Goal: Transaction & Acquisition: Purchase product/service

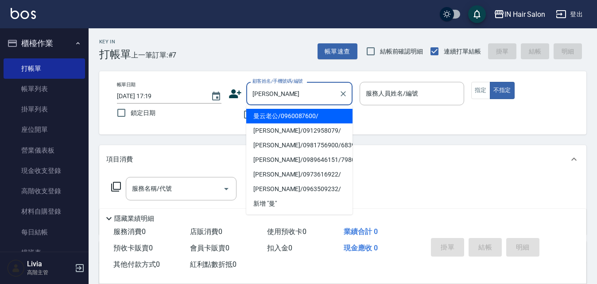
drag, startPoint x: 279, startPoint y: 115, endPoint x: 264, endPoint y: 123, distance: 16.9
click at [279, 115] on li "曼云老公/0960087600/" at bounding box center [299, 116] width 106 height 15
type input "曼云老公/0960087600/"
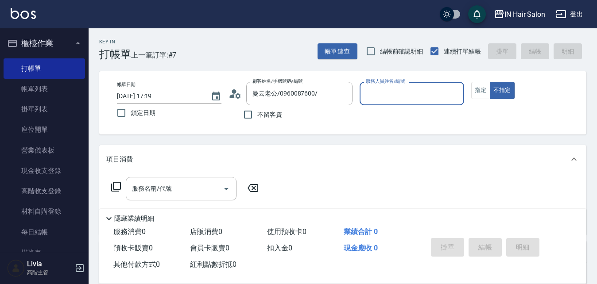
type input "8號店長Livia-8"
click at [479, 93] on button "指定" at bounding box center [480, 90] width 19 height 17
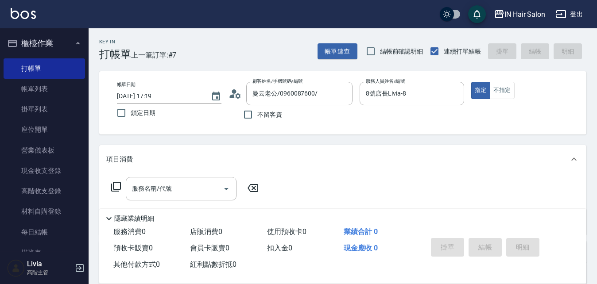
drag, startPoint x: 118, startPoint y: 186, endPoint x: 141, endPoint y: 172, distance: 26.4
click at [124, 183] on div "服務名稱/代號 服務名稱/代號" at bounding box center [185, 188] width 158 height 23
click at [116, 186] on icon at bounding box center [116, 187] width 11 height 11
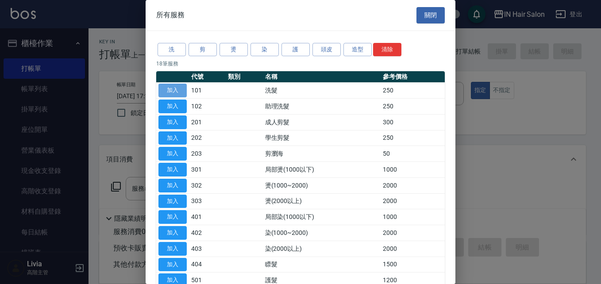
click at [174, 93] on button "加入" at bounding box center [173, 91] width 28 height 14
type input "洗髮(101)"
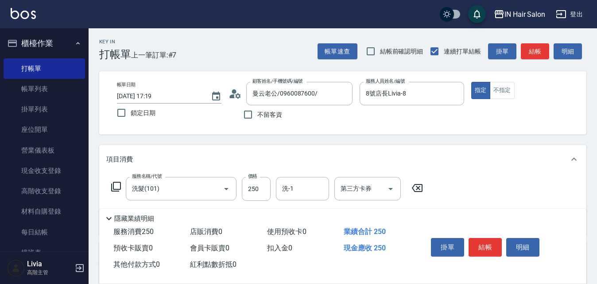
click at [115, 186] on icon at bounding box center [116, 187] width 11 height 11
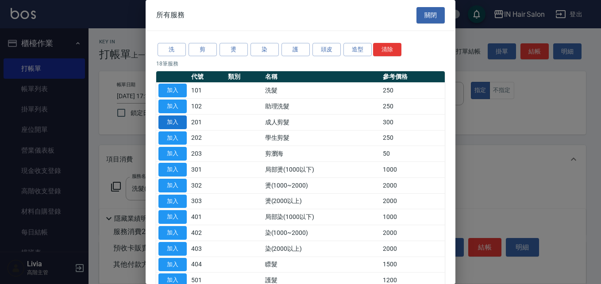
click at [180, 121] on button "加入" at bounding box center [173, 123] width 28 height 14
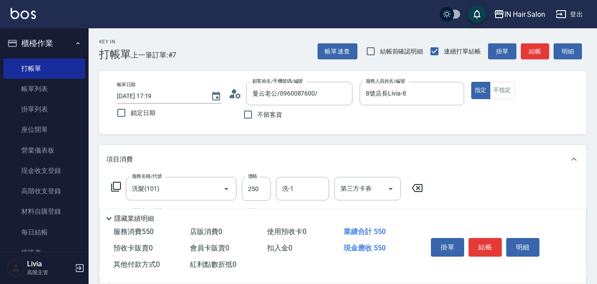
click at [120, 187] on icon at bounding box center [116, 187] width 11 height 11
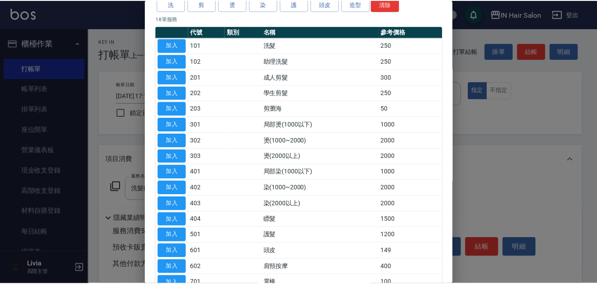
scroll to position [89, 0]
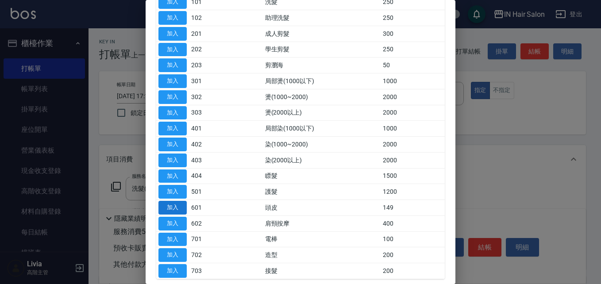
click at [179, 207] on button "加入" at bounding box center [173, 208] width 28 height 14
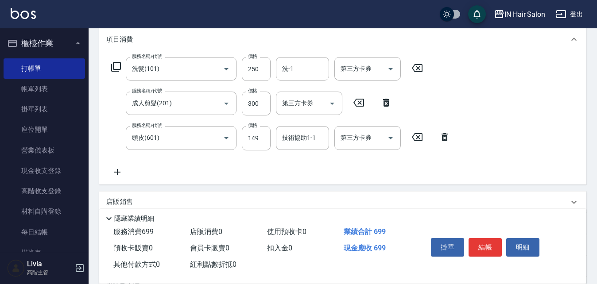
scroll to position [133, 0]
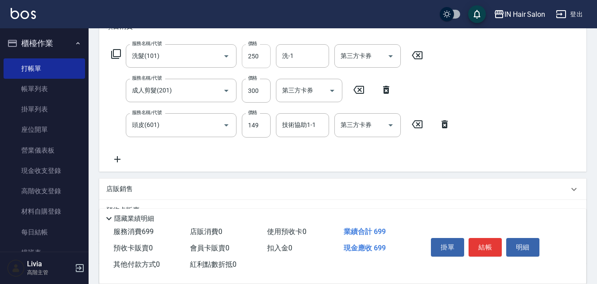
click at [261, 53] on input "250" at bounding box center [256, 56] width 29 height 24
type input "300"
click at [238, 108] on div "服務名稱/代號 洗髮(101) 服務名稱/代號 價格 300 價格 洗-1 洗-1 第三方卡券 第三方卡券 服務名稱/代號 成人剪髮(201) 服務名稱/代號…" at bounding box center [280, 104] width 349 height 120
click at [260, 90] on input "300" at bounding box center [256, 91] width 29 height 24
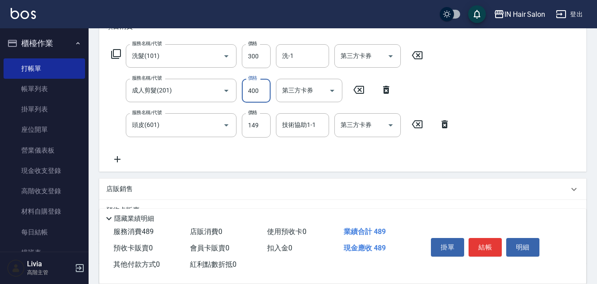
type input "400"
drag, startPoint x: 202, startPoint y: 147, endPoint x: 209, endPoint y: 145, distance: 7.6
click at [202, 147] on div "服務名稱/代號 洗髮(101) 服務名稱/代號 價格 300 價格 洗-1 洗-1 第三方卡券 第三方卡券 服務名稱/代號 成人剪髮(201) 服務名稱/代號…" at bounding box center [280, 104] width 349 height 120
click at [251, 130] on input "149" at bounding box center [256, 125] width 29 height 24
type input "50"
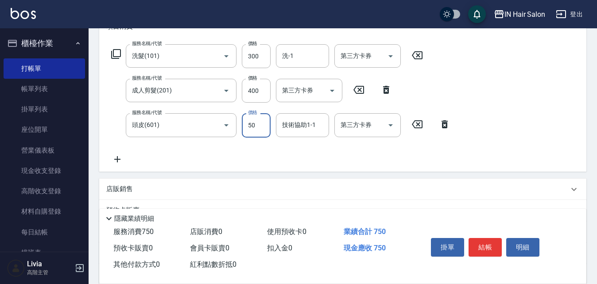
drag, startPoint x: 216, startPoint y: 149, endPoint x: 221, endPoint y: 149, distance: 4.5
click at [216, 149] on div "服務名稱/代號 洗髮(101) 服務名稱/代號 價格 300 價格 洗-1 洗-1 第三方卡券 第三方卡券 服務名稱/代號 成人剪髮(201) 服務名稱/代號…" at bounding box center [280, 104] width 349 height 120
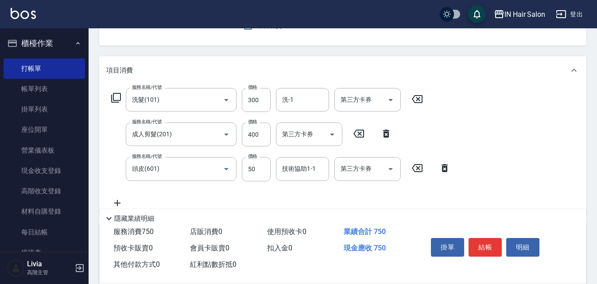
scroll to position [0, 0]
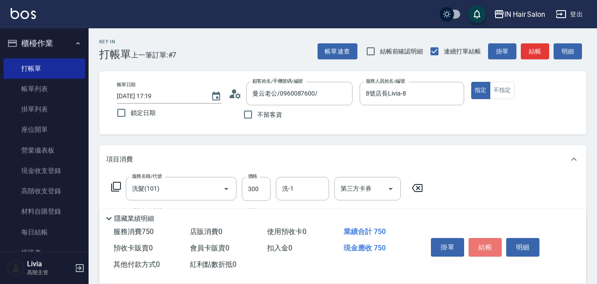
click at [484, 240] on button "結帳" at bounding box center [485, 247] width 33 height 19
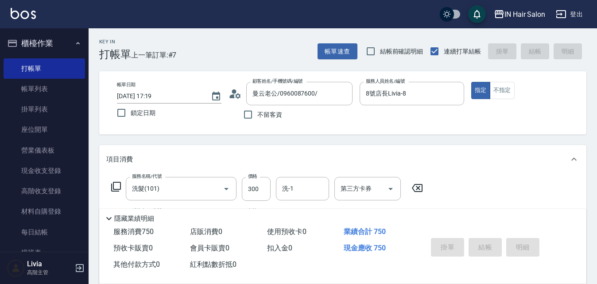
type input "2025/09/11 18:56"
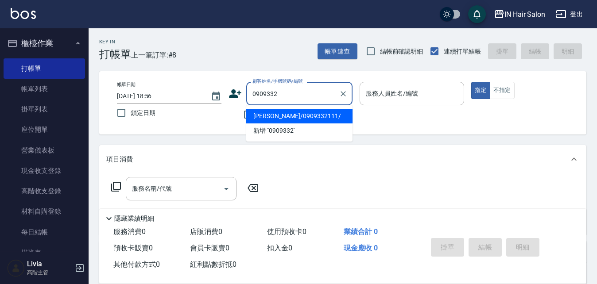
click at [280, 116] on li "李燕玲/0909332111/" at bounding box center [299, 116] width 106 height 15
type input "李燕玲/0909332111/"
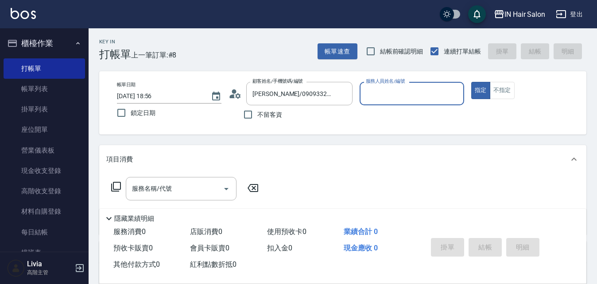
type input "7號設計師Erica-7"
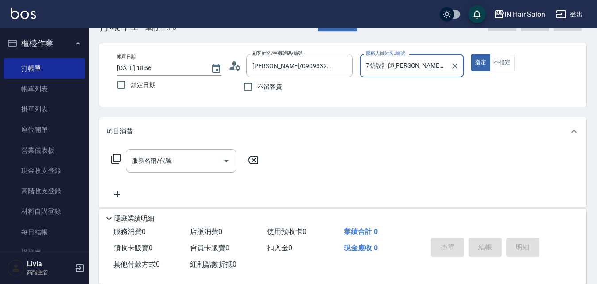
scroll to position [133, 0]
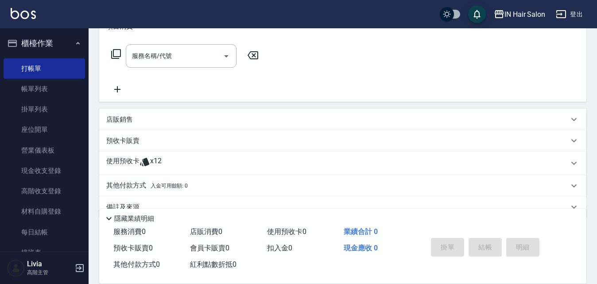
click at [121, 162] on p "使用預收卡" at bounding box center [122, 163] width 33 height 13
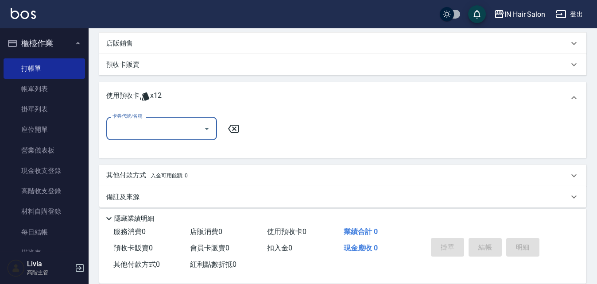
scroll to position [217, 0]
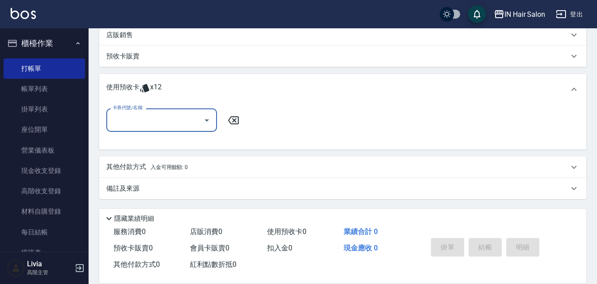
click at [176, 112] on div "卡券代號/名稱" at bounding box center [161, 119] width 111 height 23
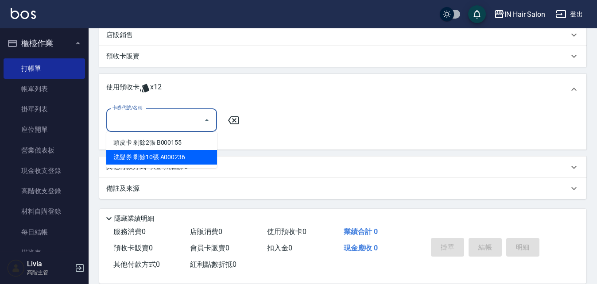
click at [151, 156] on div "洗髮券 剩餘10張 A000236" at bounding box center [161, 157] width 111 height 15
type input "洗髮券 A000236"
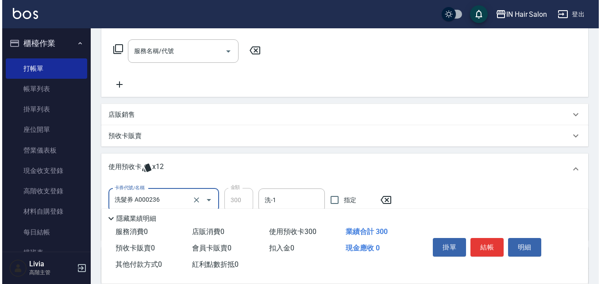
scroll to position [40, 0]
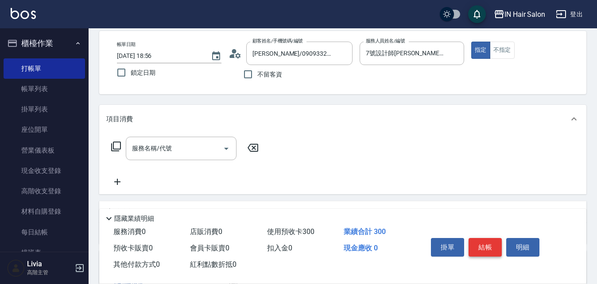
click at [489, 240] on button "結帳" at bounding box center [485, 247] width 33 height 19
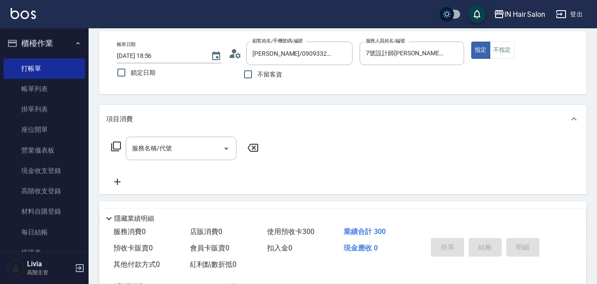
type input "2025/09/11 18:57"
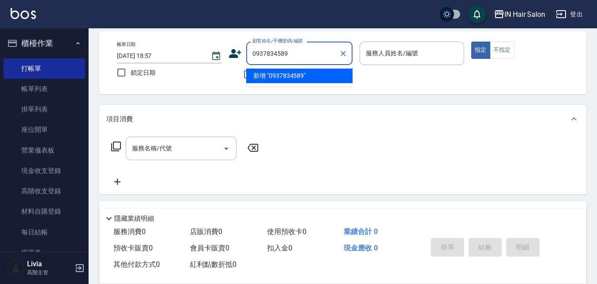
click at [258, 76] on li "新增 "0937834589"" at bounding box center [299, 76] width 106 height 15
type input "0937834589"
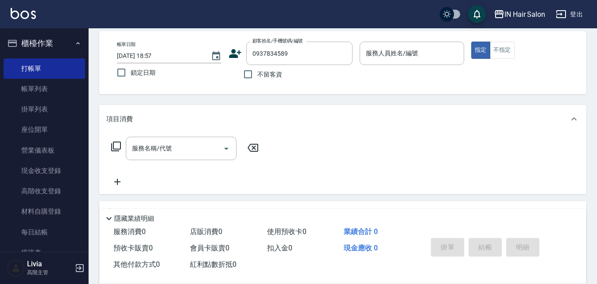
click at [233, 53] on icon at bounding box center [235, 53] width 12 height 9
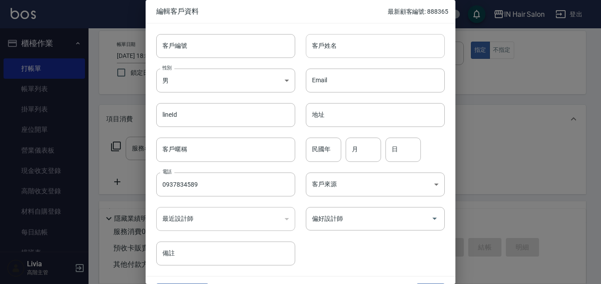
click at [327, 49] on input "客戶姓名" at bounding box center [375, 46] width 139 height 24
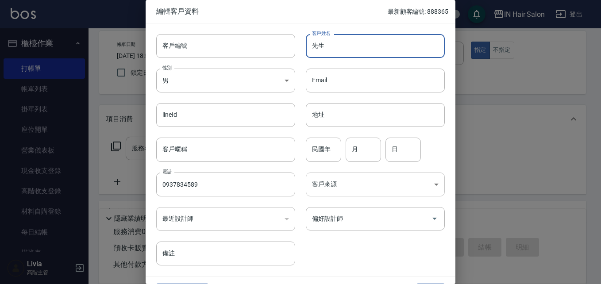
type input "先生"
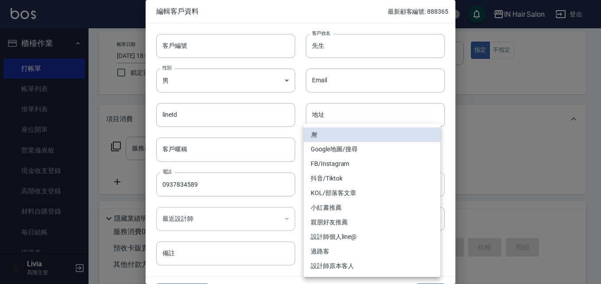
click at [338, 181] on body "IN Hair Salon 登出 櫃檯作業 打帳單 帳單列表 掛單列表 座位開單 營業儀表板 現金收支登錄 高階收支登錄 材料自購登錄 每日結帳 排班表 現場…" at bounding box center [300, 176] width 601 height 433
click at [332, 249] on li "過路客" at bounding box center [372, 251] width 137 height 15
type input "過路客"
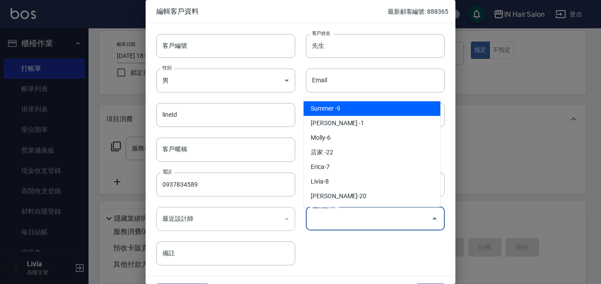
click at [333, 222] on input "偏好設計師" at bounding box center [369, 218] width 118 height 15
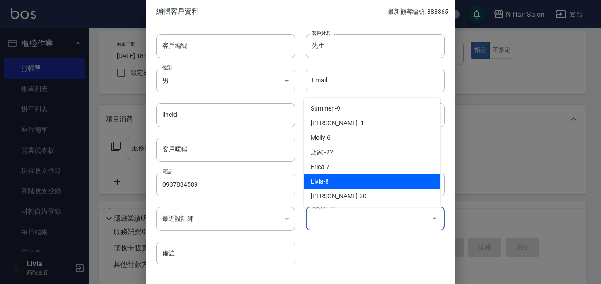
click at [329, 180] on li "Livia-8" at bounding box center [372, 181] width 137 height 15
type input "Livia"
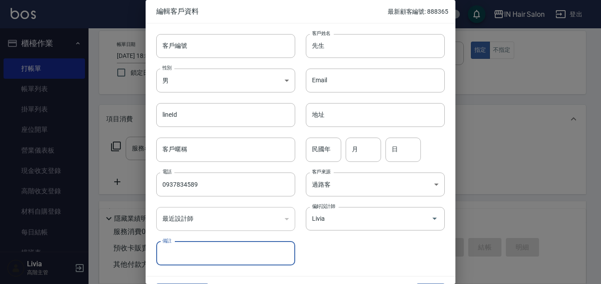
drag, startPoint x: 352, startPoint y: 256, endPoint x: 355, endPoint y: 251, distance: 5.7
click at [353, 254] on div "客戶編號 客戶編號 客戶姓名 先生 客戶姓名 性別 男 MALE 性別 Email Email lineId lineId 地址 地址 客戶暱稱 客戶暱稱 民…" at bounding box center [295, 144] width 299 height 242
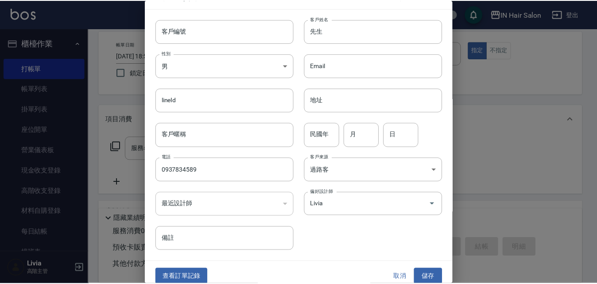
scroll to position [23, 0]
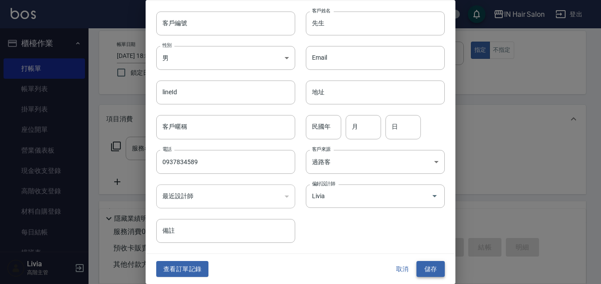
click at [430, 265] on button "儲存" at bounding box center [431, 269] width 28 height 16
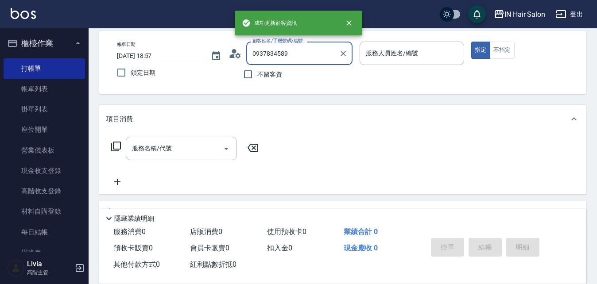
click at [295, 50] on input "0937834589" at bounding box center [292, 53] width 85 height 15
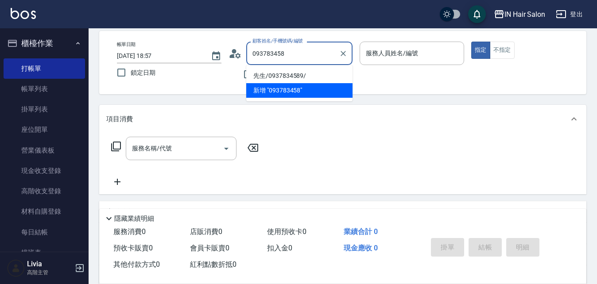
click at [266, 77] on li "先生/0937834589/" at bounding box center [299, 76] width 106 height 15
type input "先生/0937834589/"
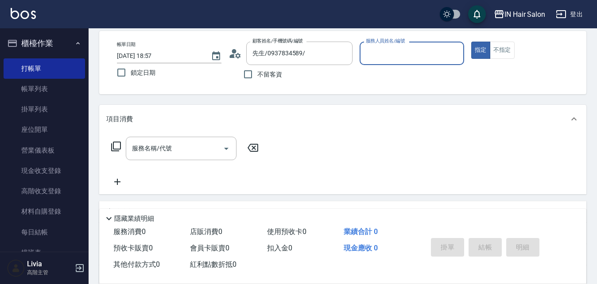
type input "8號店長Livia-8"
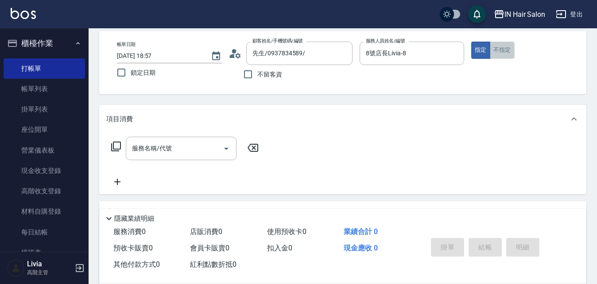
click at [498, 49] on button "不指定" at bounding box center [502, 50] width 25 height 17
click at [116, 146] on icon at bounding box center [116, 146] width 11 height 11
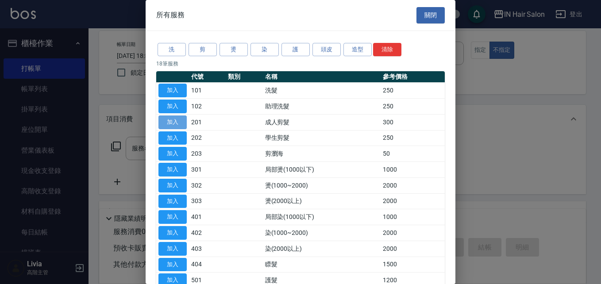
drag, startPoint x: 179, startPoint y: 121, endPoint x: 217, endPoint y: 139, distance: 42.4
click at [179, 121] on button "加入" at bounding box center [173, 123] width 28 height 14
type input "成人剪髮(201)"
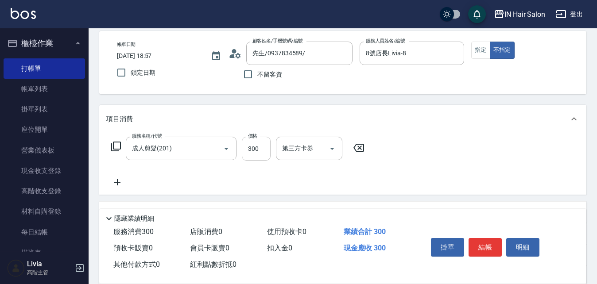
click at [262, 148] on input "300" at bounding box center [256, 149] width 29 height 24
type input "400"
click at [221, 170] on div "服務名稱/代號 成人剪髮(201) 服務名稱/代號 價格 400 價格 第三方卡券 第三方卡券" at bounding box center [237, 162] width 263 height 51
click at [487, 242] on button "結帳" at bounding box center [485, 247] width 33 height 19
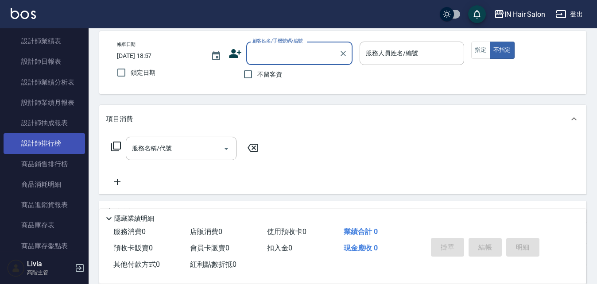
scroll to position [620, 0]
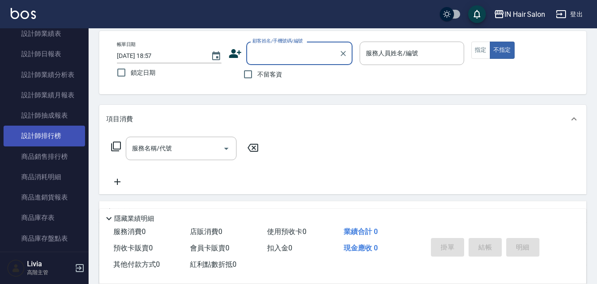
drag, startPoint x: 51, startPoint y: 137, endPoint x: 55, endPoint y: 136, distance: 4.5
click at [51, 137] on link "設計師排行榜" at bounding box center [44, 136] width 81 height 20
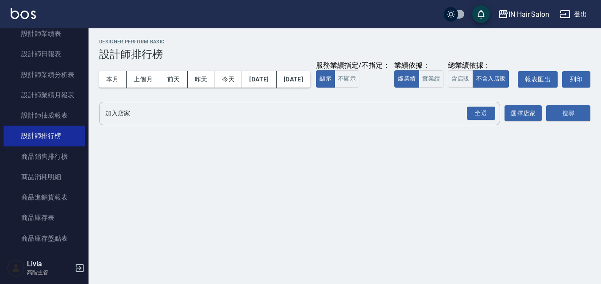
drag, startPoint x: 476, startPoint y: 131, endPoint x: 406, endPoint y: 131, distance: 70.4
click at [475, 120] on div "全選" at bounding box center [481, 114] width 28 height 14
click at [228, 78] on button "今天" at bounding box center [228, 79] width 27 height 16
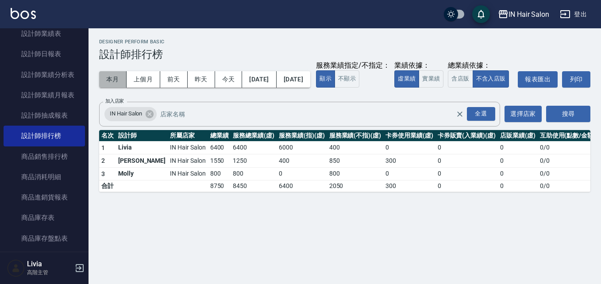
click at [106, 78] on button "本月" at bounding box center [112, 79] width 27 height 16
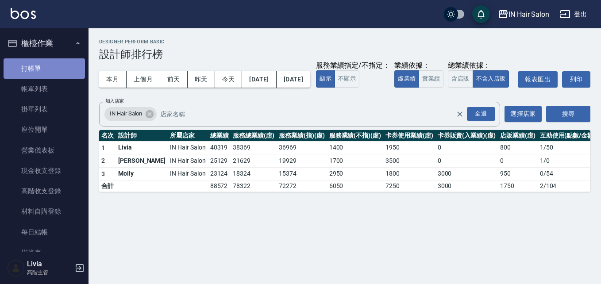
click at [55, 71] on link "打帳單" at bounding box center [44, 68] width 81 height 20
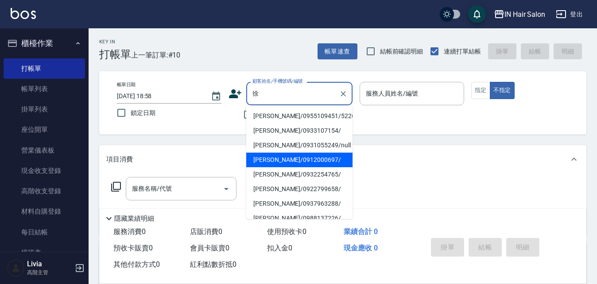
click at [267, 159] on li "徐嘉蓮/0912000697/" at bounding box center [299, 160] width 106 height 15
type input "徐嘉蓮/0912000697/"
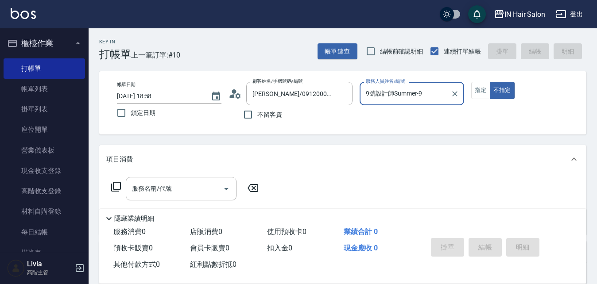
drag, startPoint x: 424, startPoint y: 94, endPoint x: 416, endPoint y: 104, distance: 13.2
click at [423, 95] on input "9號設計師Summer-9" at bounding box center [405, 93] width 83 height 15
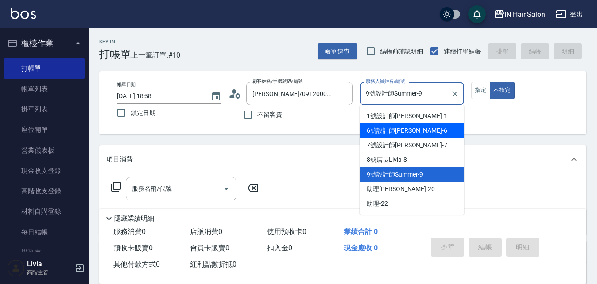
drag, startPoint x: 385, startPoint y: 131, endPoint x: 438, endPoint y: 111, distance: 56.8
click at [387, 130] on span "6號設計師Molly -6" at bounding box center [407, 130] width 81 height 9
type input "6號設計師Molly-6"
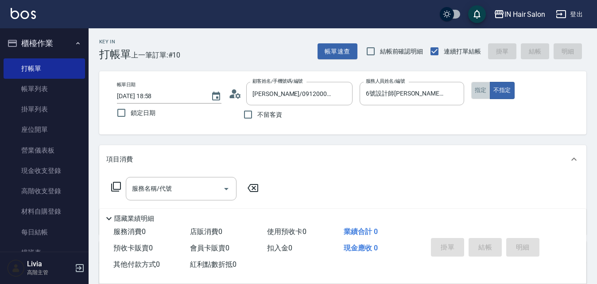
drag, startPoint x: 479, startPoint y: 89, endPoint x: 249, endPoint y: 170, distance: 244.3
click at [478, 89] on button "指定" at bounding box center [480, 90] width 19 height 17
click at [117, 185] on icon at bounding box center [116, 187] width 11 height 11
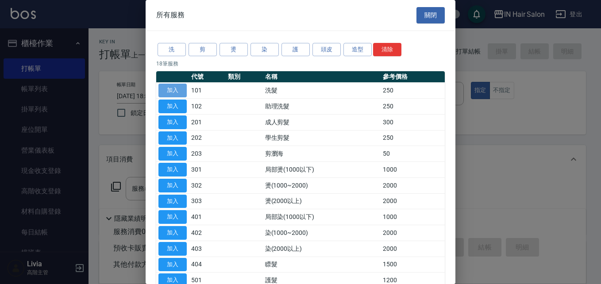
click at [183, 90] on button "加入" at bounding box center [173, 91] width 28 height 14
type input "洗髮(101)"
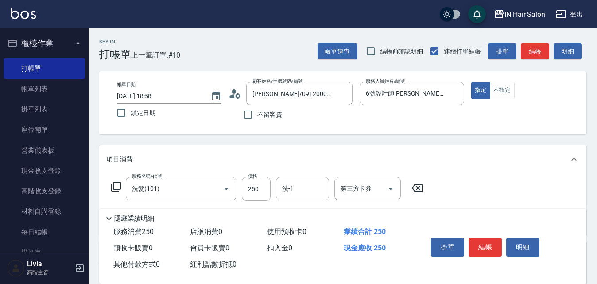
click at [116, 186] on icon at bounding box center [116, 187] width 11 height 11
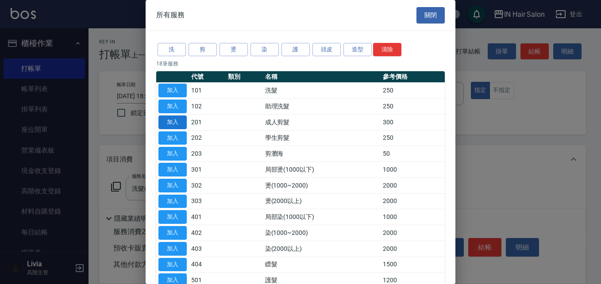
click at [176, 121] on button "加入" at bounding box center [173, 123] width 28 height 14
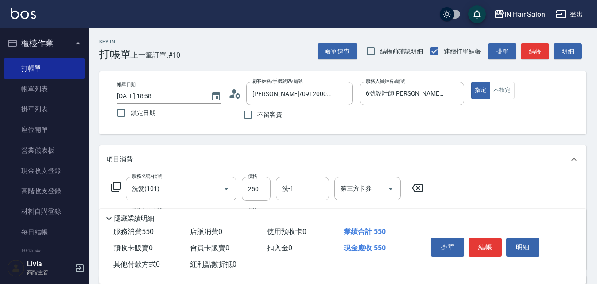
click at [116, 186] on icon at bounding box center [116, 187] width 11 height 11
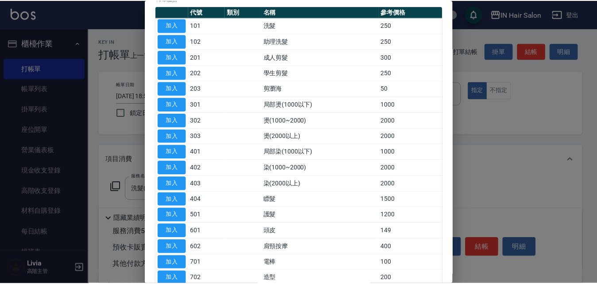
scroll to position [132, 0]
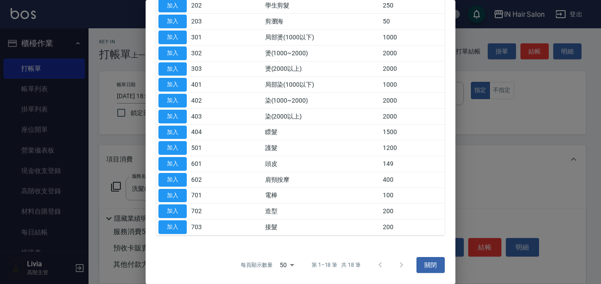
drag, startPoint x: 174, startPoint y: 163, endPoint x: 182, endPoint y: 163, distance: 8.0
click at [174, 163] on button "加入" at bounding box center [173, 164] width 28 height 14
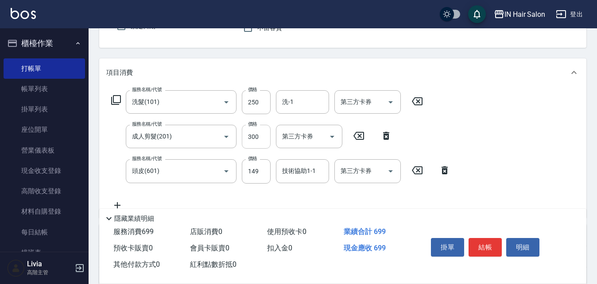
scroll to position [89, 0]
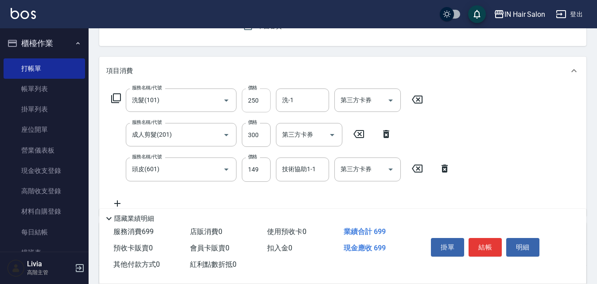
click at [263, 98] on input "250" at bounding box center [256, 101] width 29 height 24
type input "300"
click at [239, 151] on div "服務名稱/代號 洗髮(101) 服務名稱/代號 價格 300 價格 洗-1 洗-1 第三方卡券 第三方卡券 服務名稱/代號 成人剪髮(201) 服務名稱/代號…" at bounding box center [280, 149] width 349 height 120
click at [261, 131] on input "300" at bounding box center [256, 135] width 29 height 24
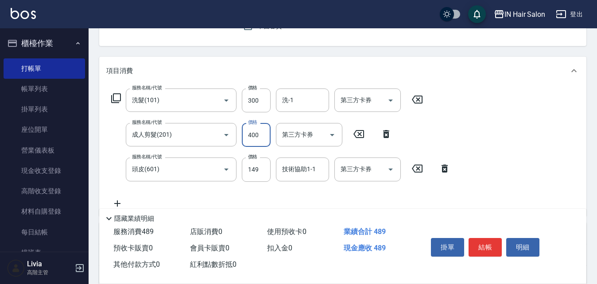
type input "400"
drag, startPoint x: 220, startPoint y: 191, endPoint x: 255, endPoint y: 170, distance: 40.9
click at [220, 191] on div "服務名稱/代號 洗髮(101) 服務名稱/代號 價格 300 價格 洗-1 洗-1 第三方卡券 第三方卡券 服務名稱/代號 成人剪髮(201) 服務名稱/代號…" at bounding box center [280, 149] width 349 height 120
click at [259, 169] on input "149" at bounding box center [256, 170] width 29 height 24
type input "50"
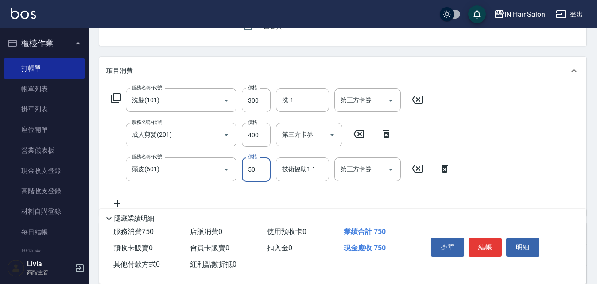
click at [226, 189] on div "服務名稱/代號 洗髮(101) 服務名稱/代號 價格 300 價格 洗-1 洗-1 第三方卡券 第三方卡券 服務名稱/代號 成人剪髮(201) 服務名稱/代號…" at bounding box center [280, 149] width 349 height 120
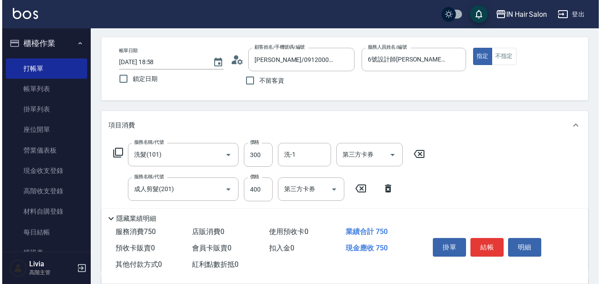
scroll to position [0, 0]
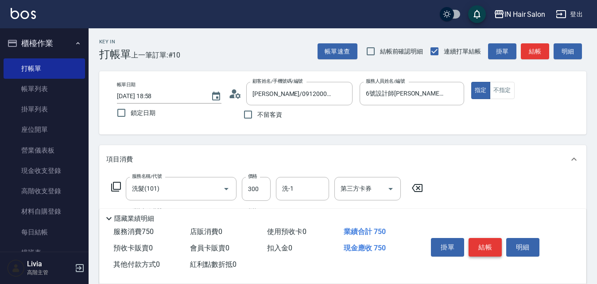
click at [488, 241] on button "結帳" at bounding box center [485, 247] width 33 height 19
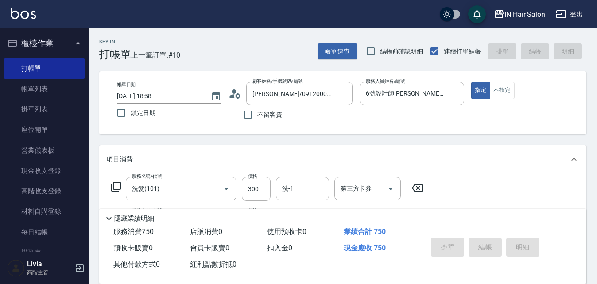
type input "2025/09/11 19:07"
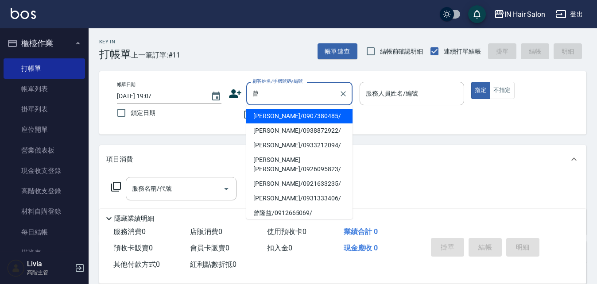
click at [263, 206] on li "曾隆益/0912665069/" at bounding box center [299, 213] width 106 height 15
type input "曾隆益/0912665069/"
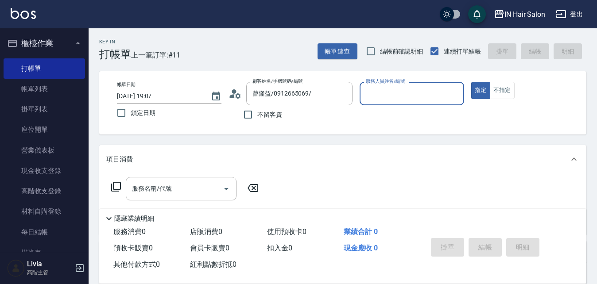
type input "7號設計師Erica-7"
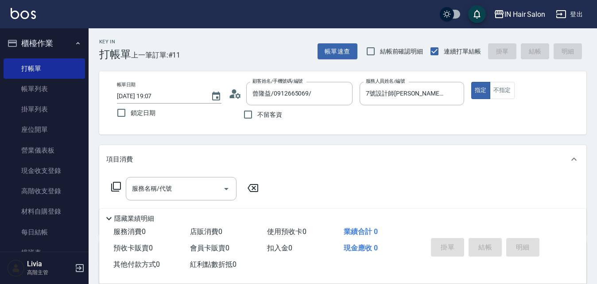
click at [117, 184] on icon at bounding box center [116, 187] width 11 height 11
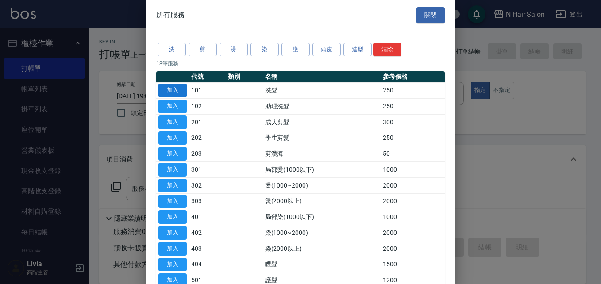
click at [176, 90] on button "加入" at bounding box center [173, 91] width 28 height 14
type input "洗髮(101)"
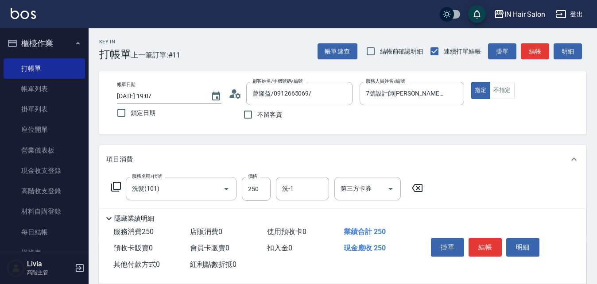
click at [113, 186] on icon at bounding box center [116, 187] width 10 height 10
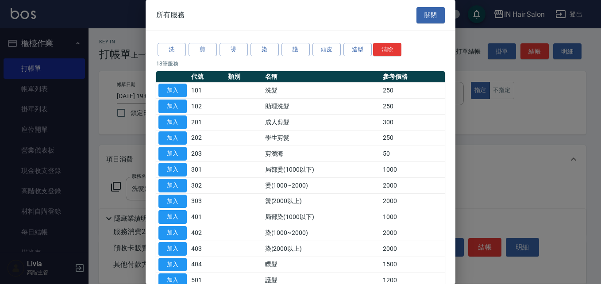
drag, startPoint x: 174, startPoint y: 120, endPoint x: 148, endPoint y: 151, distance: 39.9
click at [173, 121] on button "加入" at bounding box center [173, 123] width 28 height 14
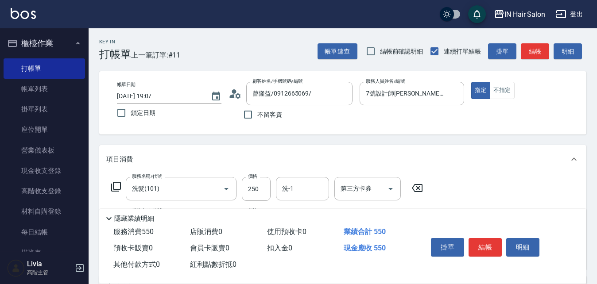
click at [117, 187] on icon at bounding box center [116, 187] width 11 height 11
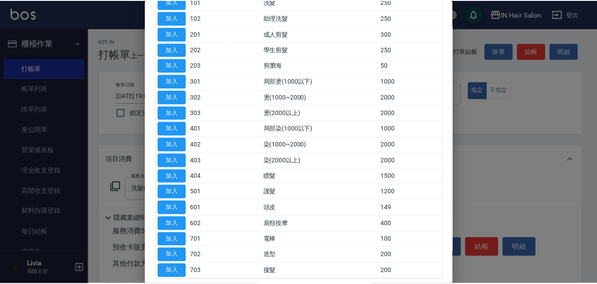
scroll to position [89, 0]
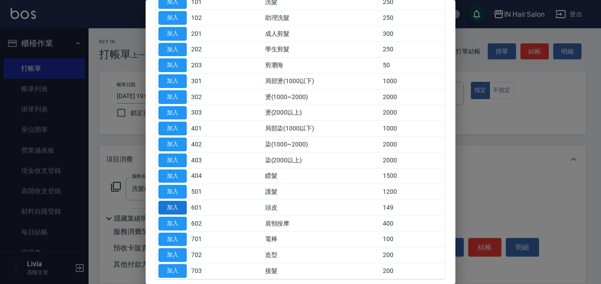
click at [175, 207] on button "加入" at bounding box center [173, 208] width 28 height 14
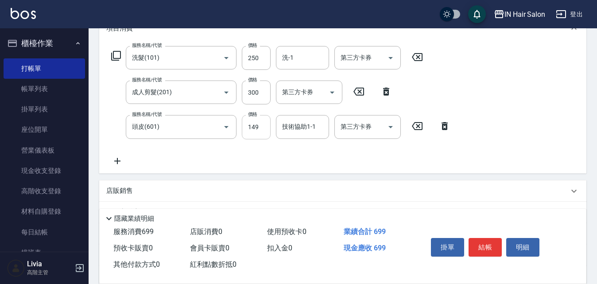
scroll to position [133, 0]
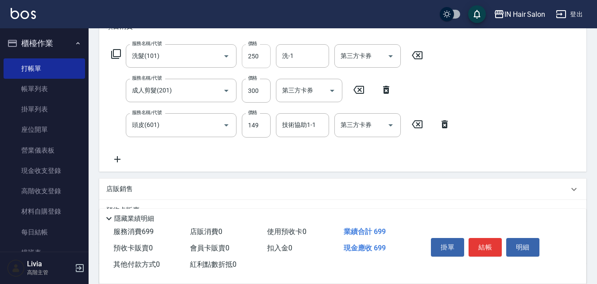
click at [258, 59] on input "250" at bounding box center [256, 56] width 29 height 24
type input "300"
drag, startPoint x: 236, startPoint y: 107, endPoint x: 245, endPoint y: 100, distance: 11.3
click at [236, 107] on div "服務名稱/代號 洗髮(101) 服務名稱/代號 價格 300 價格 洗-1 洗-1 第三方卡券 第三方卡券 服務名稱/代號 成人剪髮(201) 服務名稱/代號…" at bounding box center [280, 104] width 349 height 120
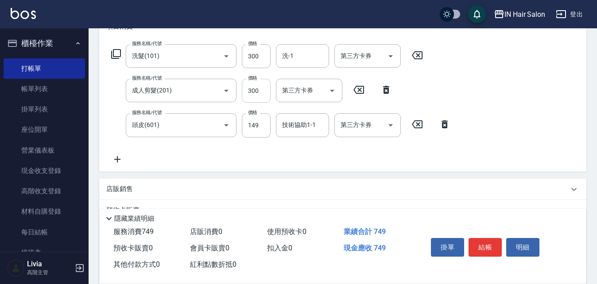
click at [260, 91] on input "300" at bounding box center [256, 91] width 29 height 24
type input "400"
click at [213, 146] on div "服務名稱/代號 洗髮(101) 服務名稱/代號 價格 300 價格 洗-1 洗-1 第三方卡券 第三方卡券 服務名稱/代號 成人剪髮(201) 服務名稱/代號…" at bounding box center [280, 104] width 349 height 120
click at [258, 131] on input "149" at bounding box center [256, 125] width 29 height 24
type input "50"
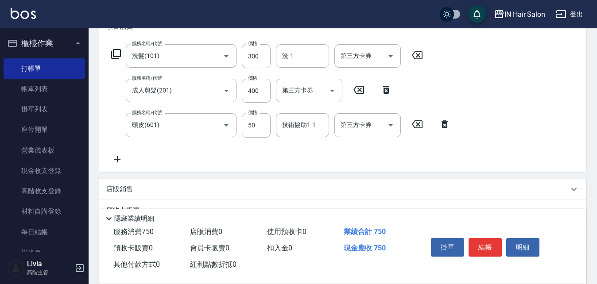
drag, startPoint x: 206, startPoint y: 156, endPoint x: 215, endPoint y: 155, distance: 8.9
click at [206, 156] on div "服務名稱/代號 洗髮(101) 服務名稱/代號 價格 300 價格 洗-1 洗-1 第三方卡券 第三方卡券 服務名稱/代號 成人剪髮(201) 服務名稱/代號…" at bounding box center [280, 104] width 349 height 120
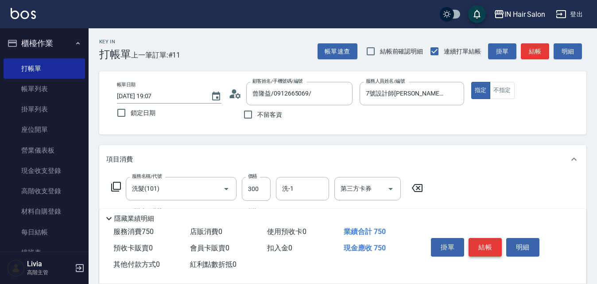
click at [486, 244] on button "結帳" at bounding box center [485, 247] width 33 height 19
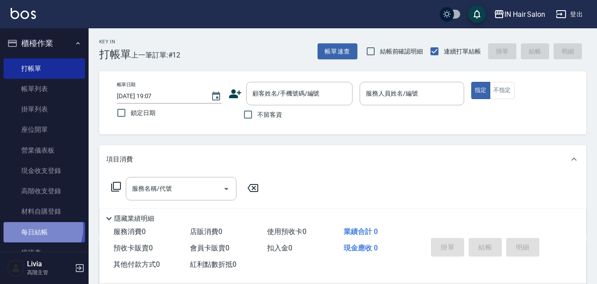
click at [36, 228] on link "每日結帳" at bounding box center [44, 232] width 81 height 20
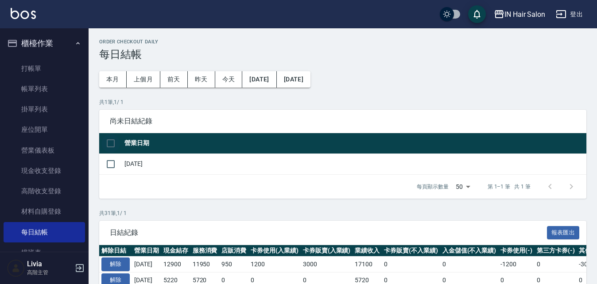
drag, startPoint x: 108, startPoint y: 143, endPoint x: 170, endPoint y: 201, distance: 85.6
click at [108, 143] on input "checkbox" at bounding box center [110, 143] width 19 height 19
checkbox input "true"
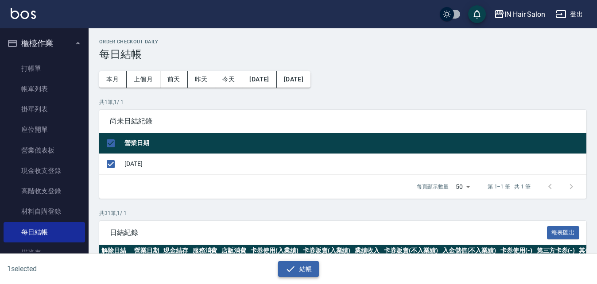
click at [300, 268] on button "結帳" at bounding box center [298, 269] width 41 height 16
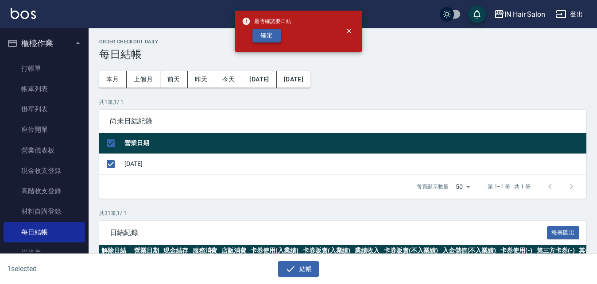
click at [272, 33] on button "確定" at bounding box center [266, 36] width 28 height 14
checkbox input "false"
